Goal: Task Accomplishment & Management: Manage account settings

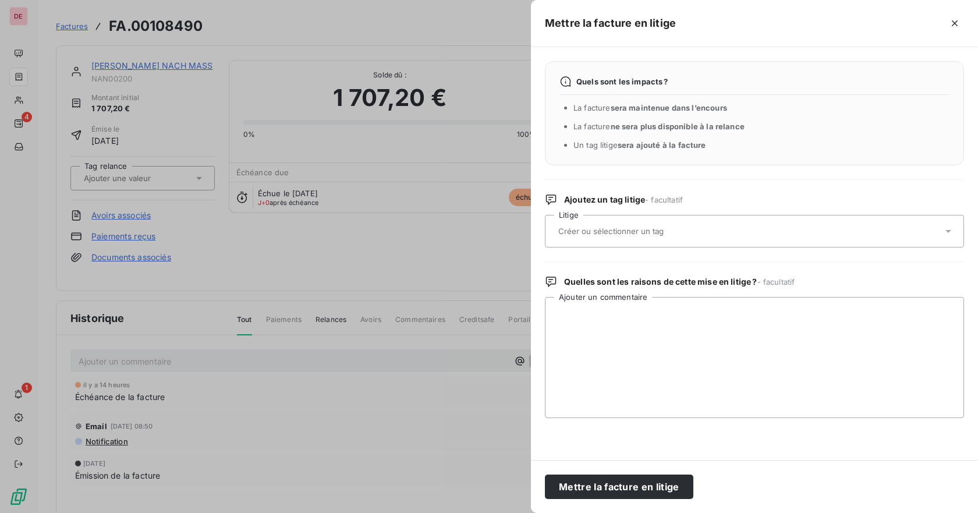
click at [350, 26] on div at bounding box center [489, 256] width 978 height 513
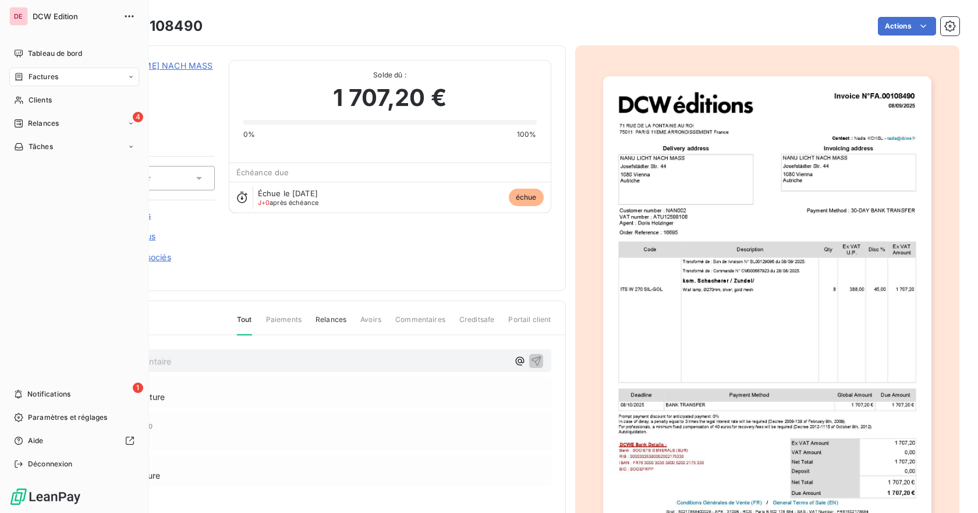
click at [39, 77] on span "Factures" at bounding box center [44, 77] width 30 height 10
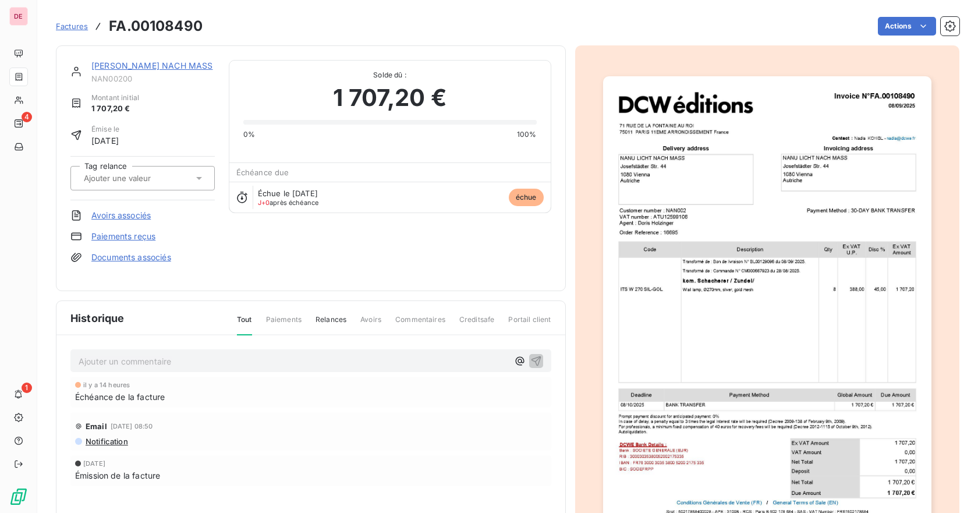
drag, startPoint x: 83, startPoint y: 4, endPoint x: 357, endPoint y: 0, distance: 274.2
click at [396, 13] on div "Factures FA.00108490 Actions" at bounding box center [507, 19] width 903 height 38
click at [906, 28] on html "DE 4 1 Factures FA.00108490 Actions [PERSON_NAME] NACH MASS NAN00200 Montant in…" at bounding box center [489, 256] width 978 height 513
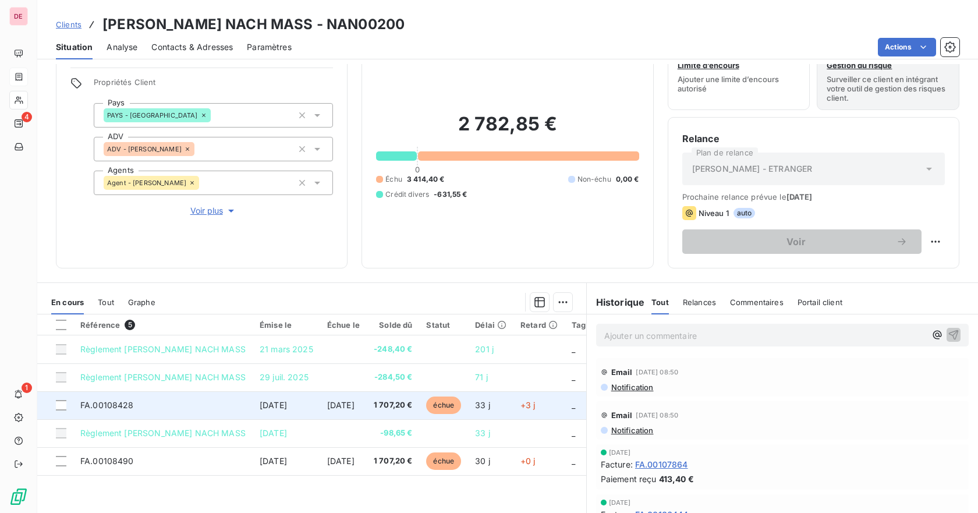
scroll to position [58, 0]
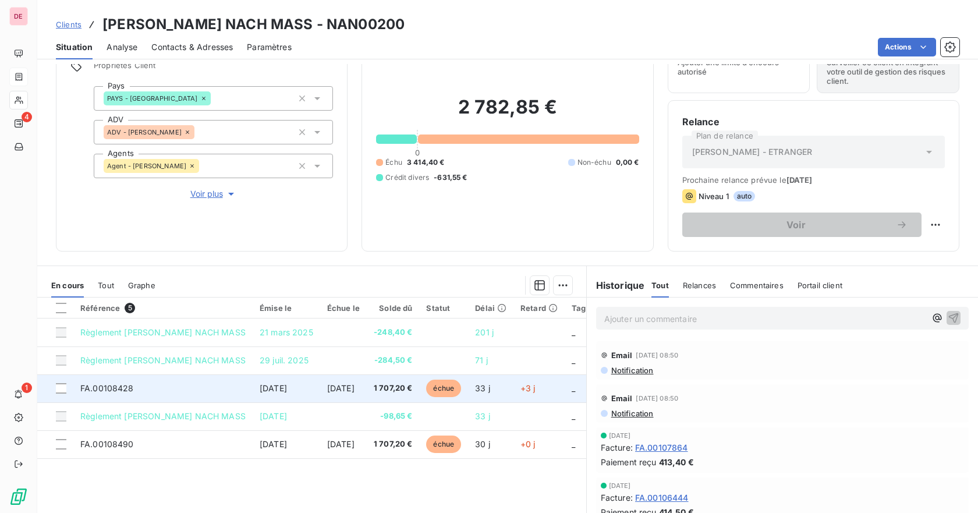
click at [118, 390] on span "FA.00108428" at bounding box center [107, 388] width 54 height 10
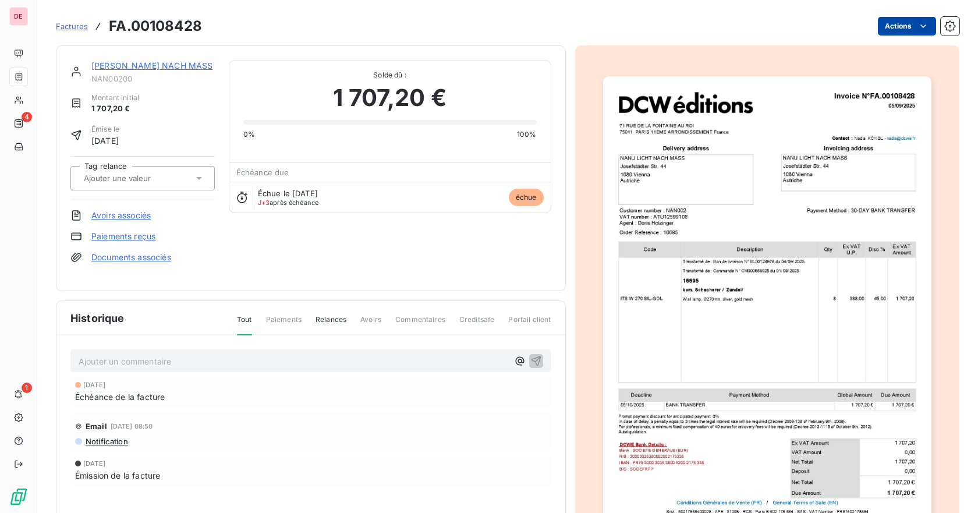
click at [889, 33] on html "DE 4 1 Factures FA.00108428 Actions [PERSON_NAME] NACH MASS NAN00200 Montant in…" at bounding box center [489, 256] width 978 height 513
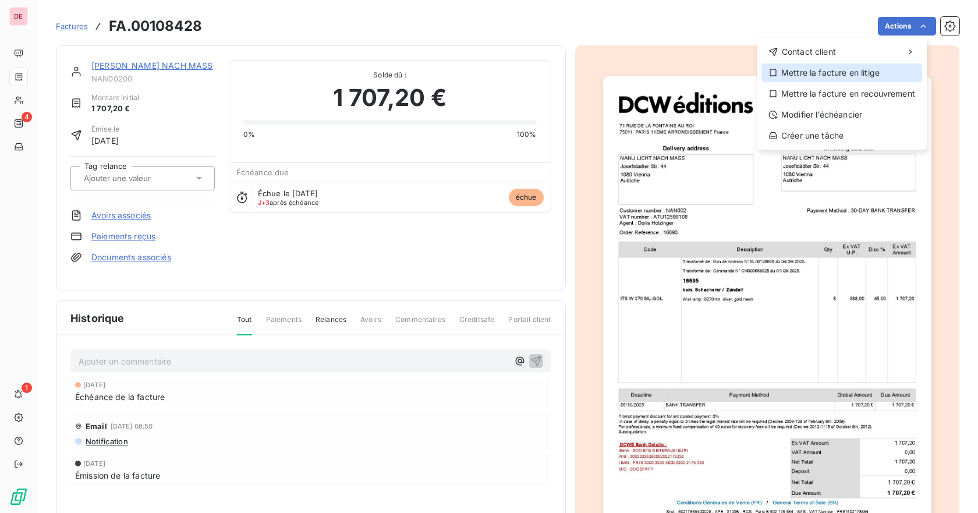
click at [816, 80] on div "Mettre la facture en litige" at bounding box center [841, 72] width 161 height 19
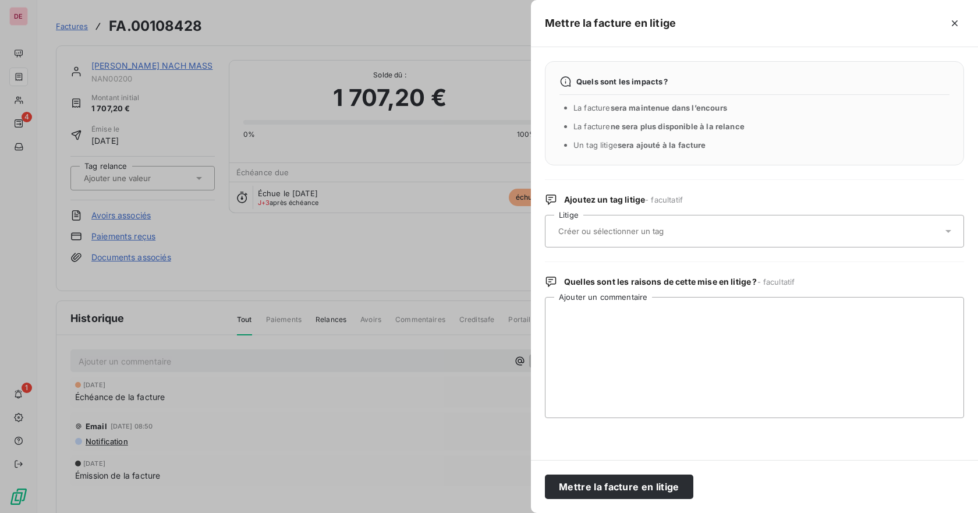
click at [613, 232] on input "text" at bounding box center [641, 231] width 169 height 10
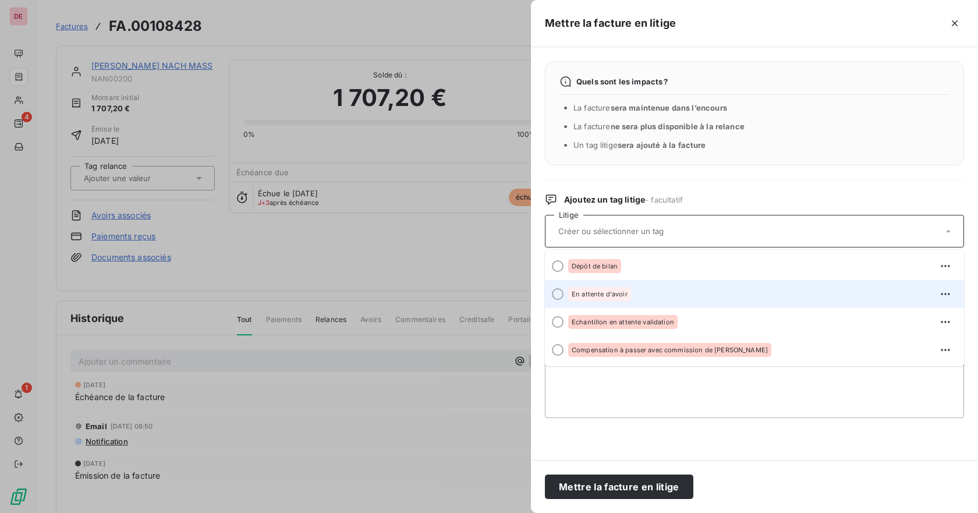
click at [603, 288] on div "En attente d'avoir" at bounding box center [599, 294] width 63 height 14
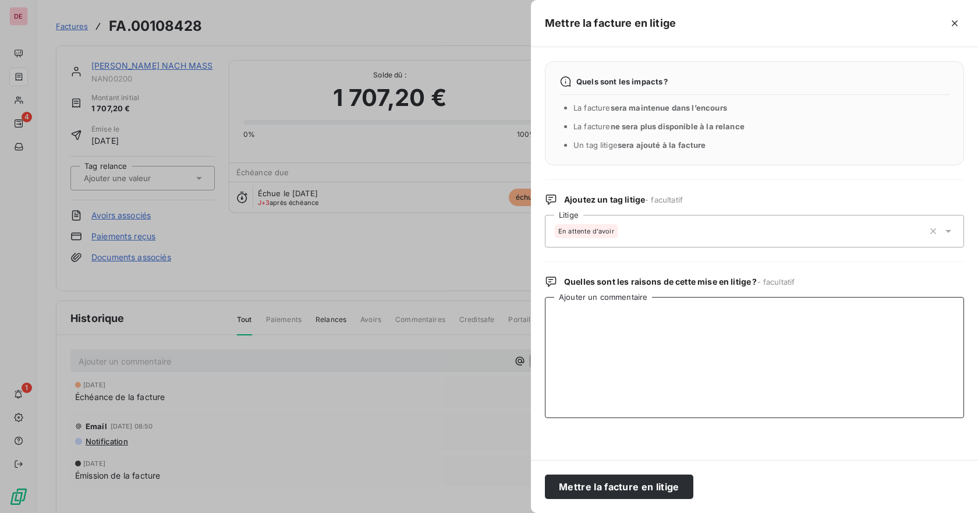
click at [600, 312] on textarea "Ajouter un commentaire" at bounding box center [754, 357] width 419 height 121
type textarea "C"
type textarea "A"
type textarea "DEMANDE AVOIR - COLIS PERDU"
click at [636, 479] on button "Mettre la facture en litige" at bounding box center [619, 486] width 148 height 24
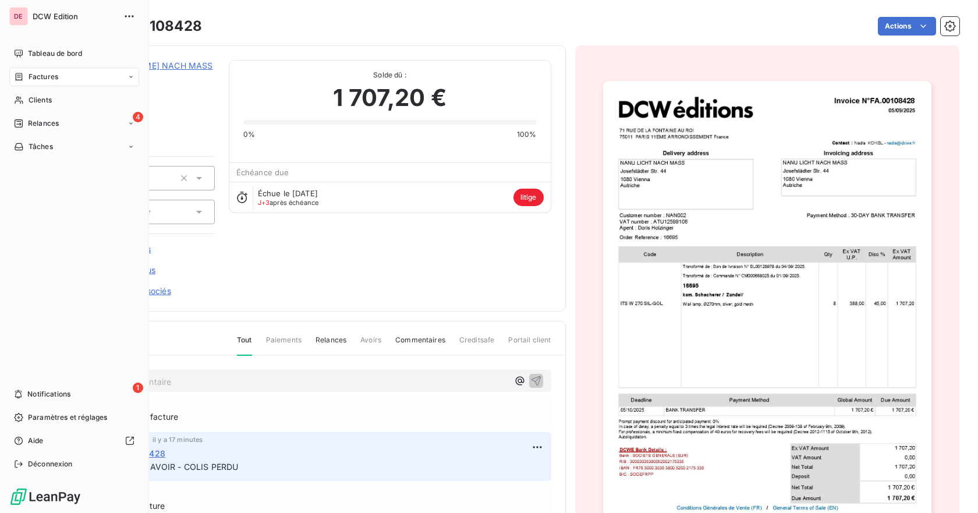
click at [67, 76] on div "Factures" at bounding box center [74, 77] width 130 height 19
click at [137, 77] on div "Factures" at bounding box center [74, 77] width 130 height 19
click at [86, 103] on div "Factures" at bounding box center [81, 100] width 116 height 19
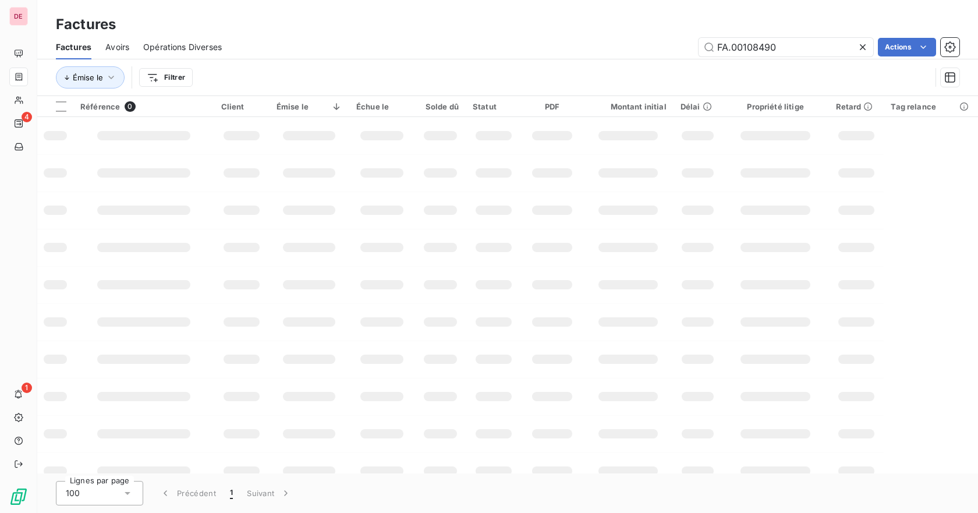
drag, startPoint x: 786, startPoint y: 46, endPoint x: 600, endPoint y: 44, distance: 185.7
click at [600, 44] on div "FA.00108490 Actions" at bounding box center [598, 47] width 724 height 19
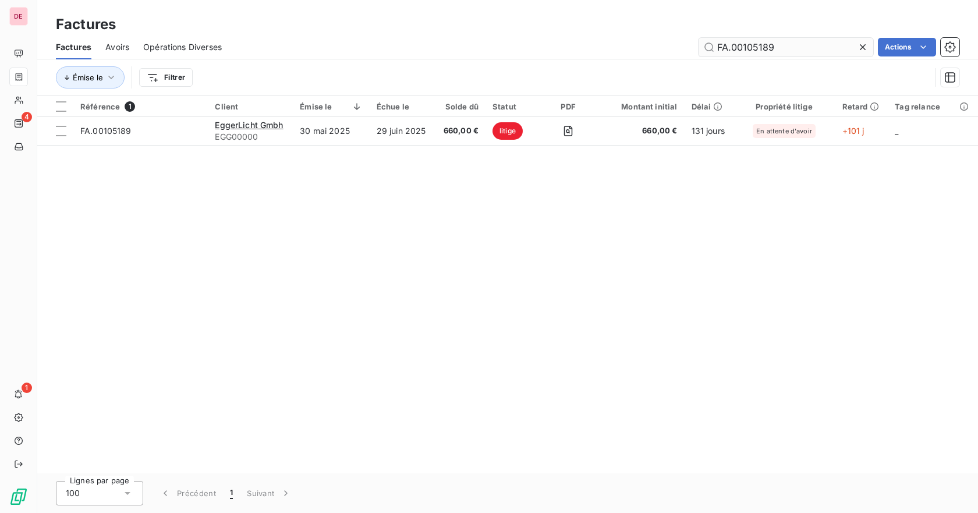
type input "FA.00105189"
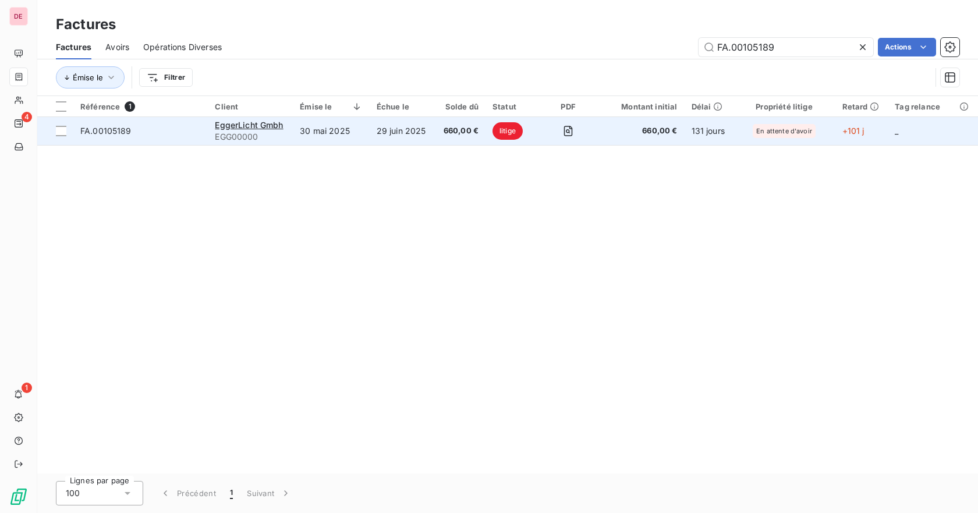
click at [116, 129] on span "FA.00105189" at bounding box center [105, 131] width 51 height 10
